Goal: Share content: Share content

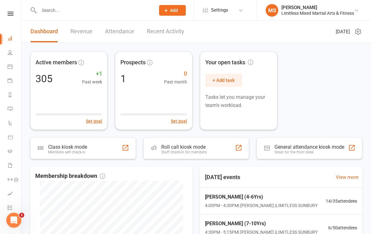
click at [16, 141] on link "Product Sales" at bounding box center [15, 138] width 14 height 14
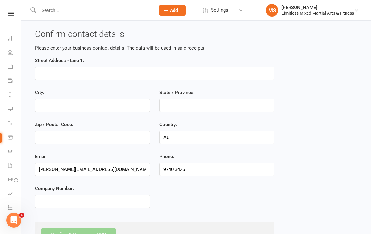
click at [9, 163] on icon at bounding box center [10, 165] width 5 height 5
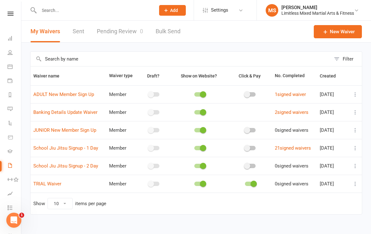
click at [357, 93] on icon at bounding box center [355, 94] width 6 height 6
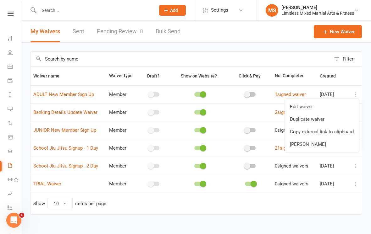
click at [341, 132] on link "Copy external link to clipboard" at bounding box center [322, 132] width 74 height 13
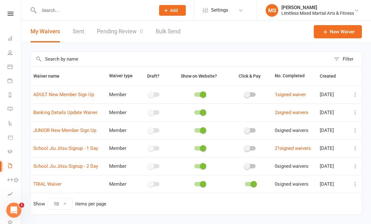
click at [356, 95] on icon at bounding box center [355, 94] width 6 height 6
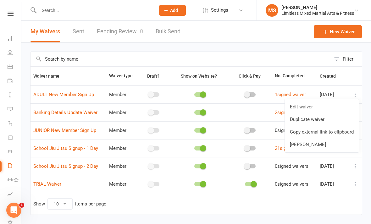
click at [339, 133] on link "Copy external link to clipboard" at bounding box center [322, 132] width 74 height 13
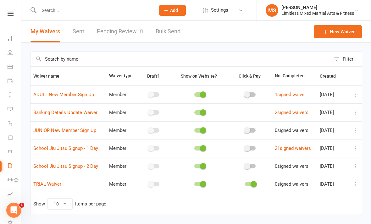
click at [356, 130] on icon at bounding box center [355, 130] width 6 height 6
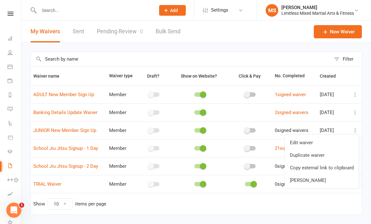
click at [339, 168] on link "Copy external link to clipboard" at bounding box center [322, 168] width 74 height 13
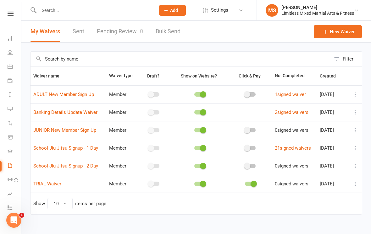
click at [356, 94] on icon at bounding box center [355, 94] width 6 height 6
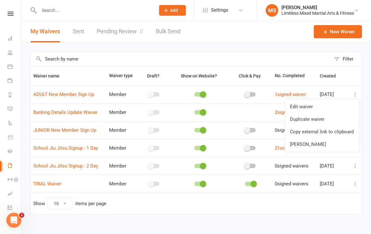
click at [339, 134] on link "Copy external link to clipboard" at bounding box center [322, 132] width 74 height 13
